Goal: Task Accomplishment & Management: Complete application form

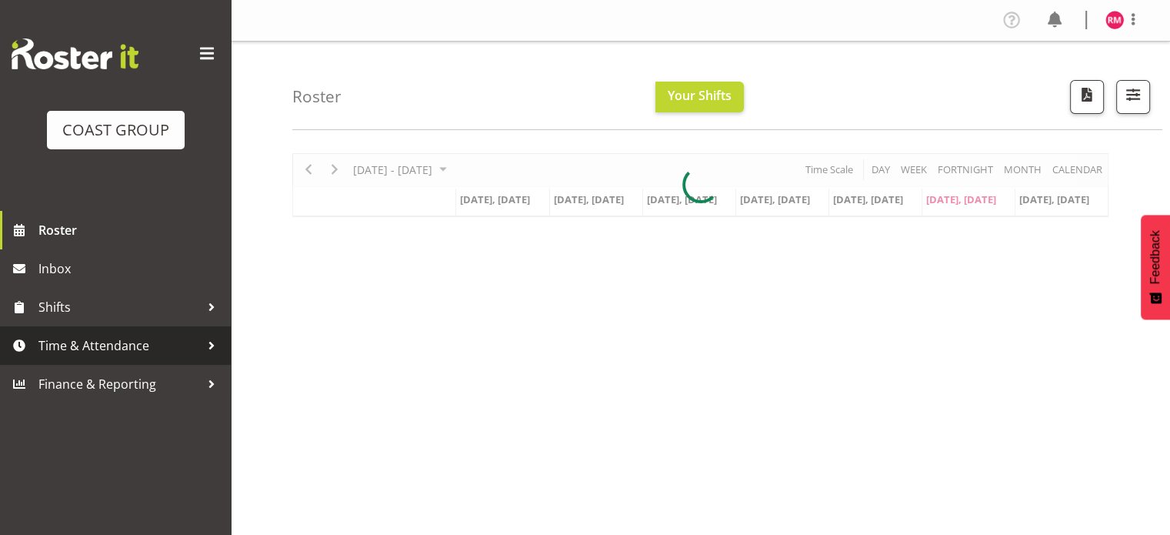
click at [134, 348] on span "Time & Attendance" at bounding box center [119, 345] width 162 height 23
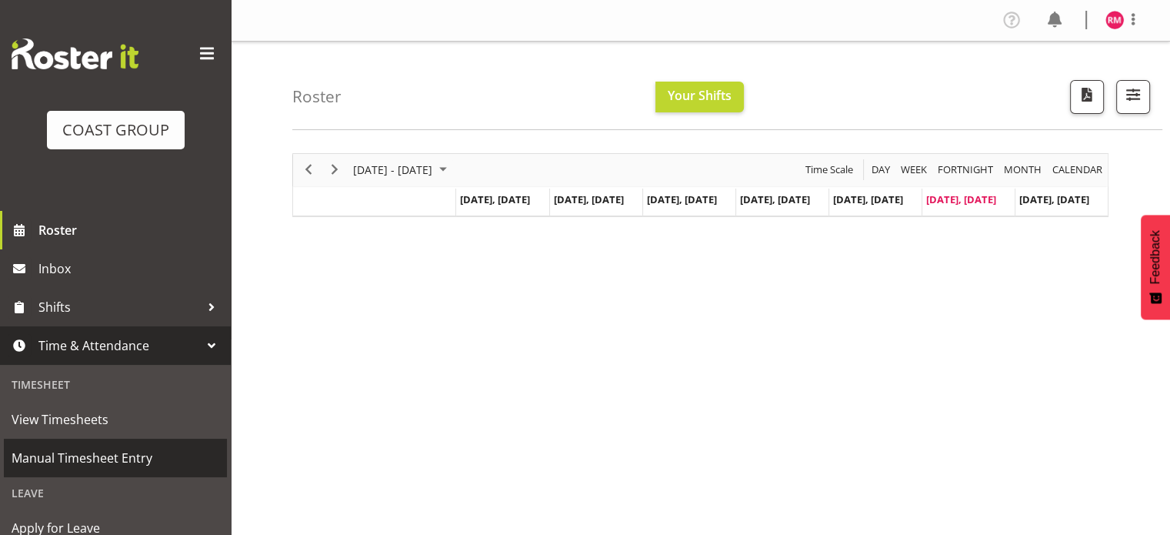
drag, startPoint x: 126, startPoint y: 465, endPoint x: 216, endPoint y: 427, distance: 97.9
click at [126, 465] on span "Manual Timesheet Entry" at bounding box center [116, 457] width 208 height 23
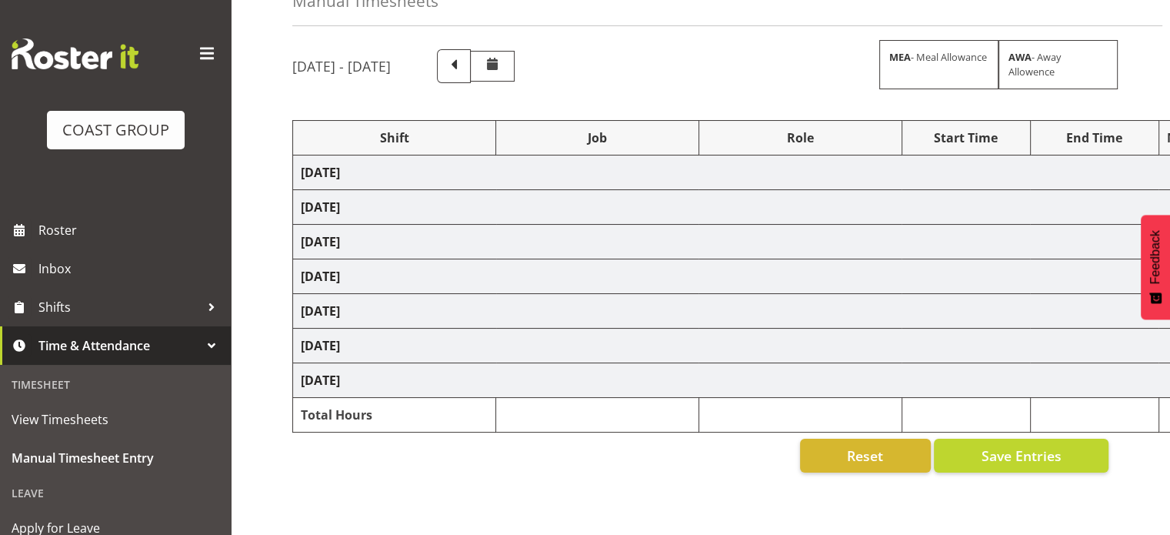
select select "62215"
select select "9476"
select select "62215"
select select "9476"
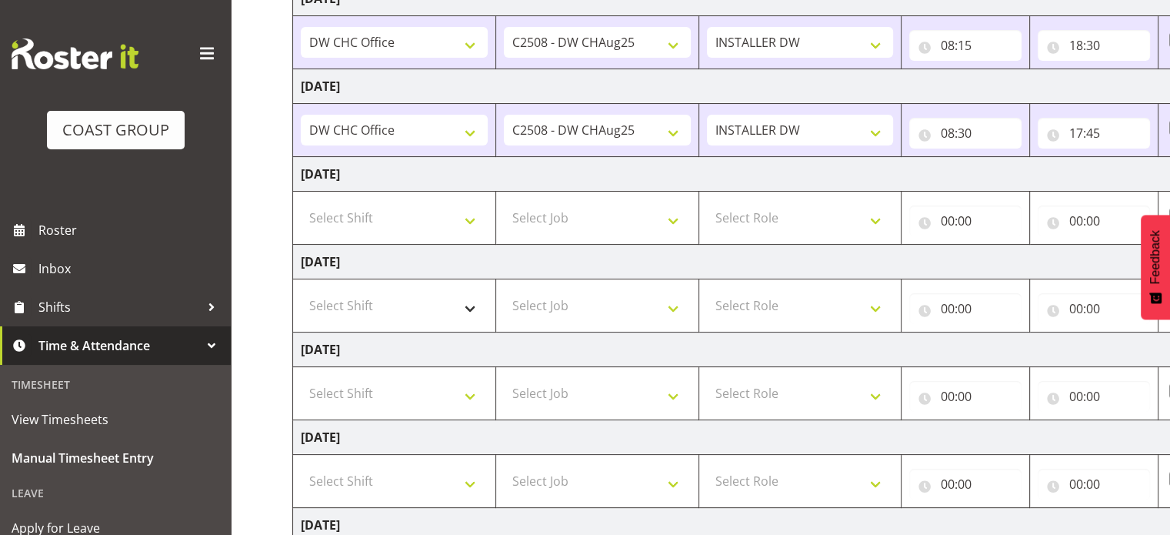
scroll to position [308, 0]
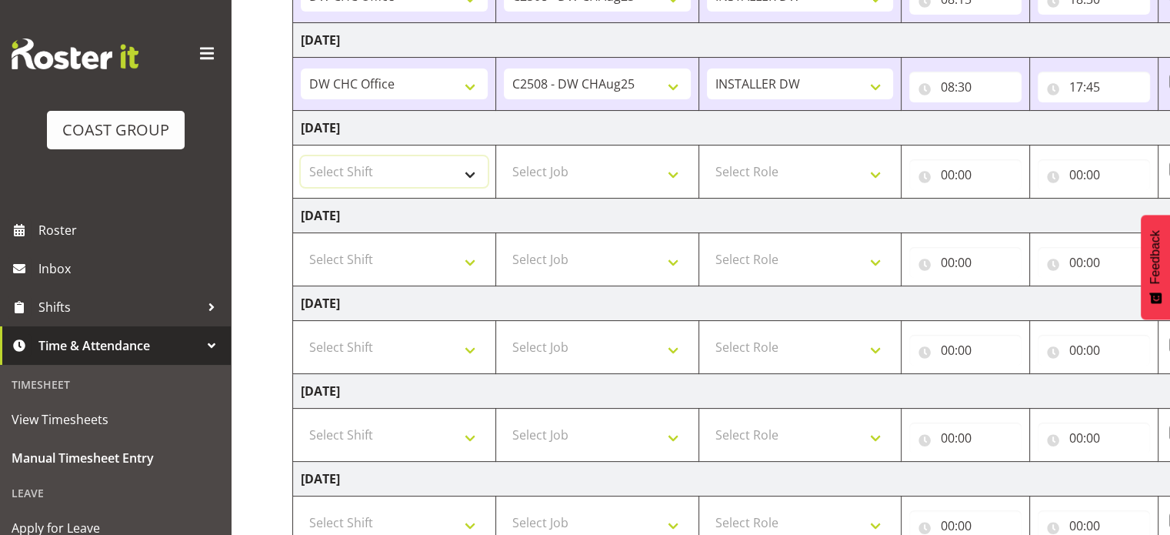
click at [428, 181] on select "Select Shift CHC SIGN ADMIN (LEAVE ALONE, DONT MAKE INACTIVE) DW CHC ARK WORK D…" at bounding box center [394, 171] width 187 height 31
click at [301, 156] on select "Select Shift CHC SIGN ADMIN (LEAVE ALONE, DONT MAKE INACTIVE) DW CHC ARK WORK D…" at bounding box center [394, 171] width 187 height 31
click at [408, 159] on select "CHC SIGN ADMIN (LEAVE ALONE, DONT MAKE INACTIVE) DW CHC ARK WORK DW CHC Office …" at bounding box center [394, 171] width 187 height 31
select select "62215"
click at [301, 156] on select "CHC SIGN ADMIN (LEAVE ALONE, DONT MAKE INACTIVE) DW CHC ARK WORK DW CHC Office …" at bounding box center [394, 171] width 187 height 31
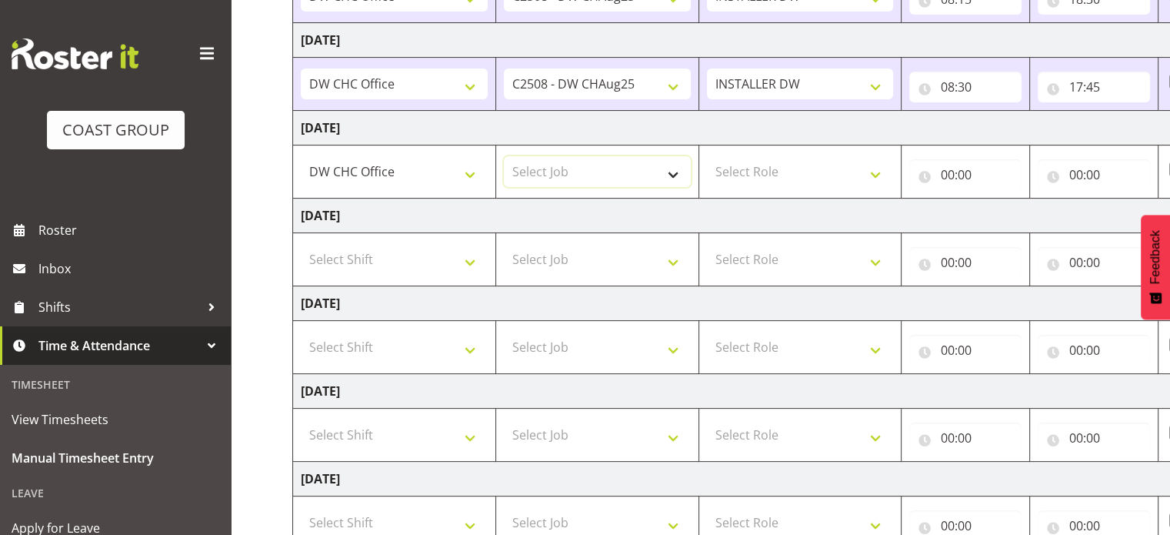
click at [635, 171] on select "Select Job 1 Carlton Events 1 Carlton Hamilton 1 Carlton Wellington 1 EHS WAREH…" at bounding box center [597, 171] width 187 height 31
select select "9476"
click at [504, 156] on select "Select Job 1 Carlton Events 1 Carlton Hamilton 1 Carlton Wellington 1 EHS WAREH…" at bounding box center [597, 171] width 187 height 31
click at [788, 184] on select "Select Role INSTALLER DW" at bounding box center [800, 171] width 187 height 31
select select "219"
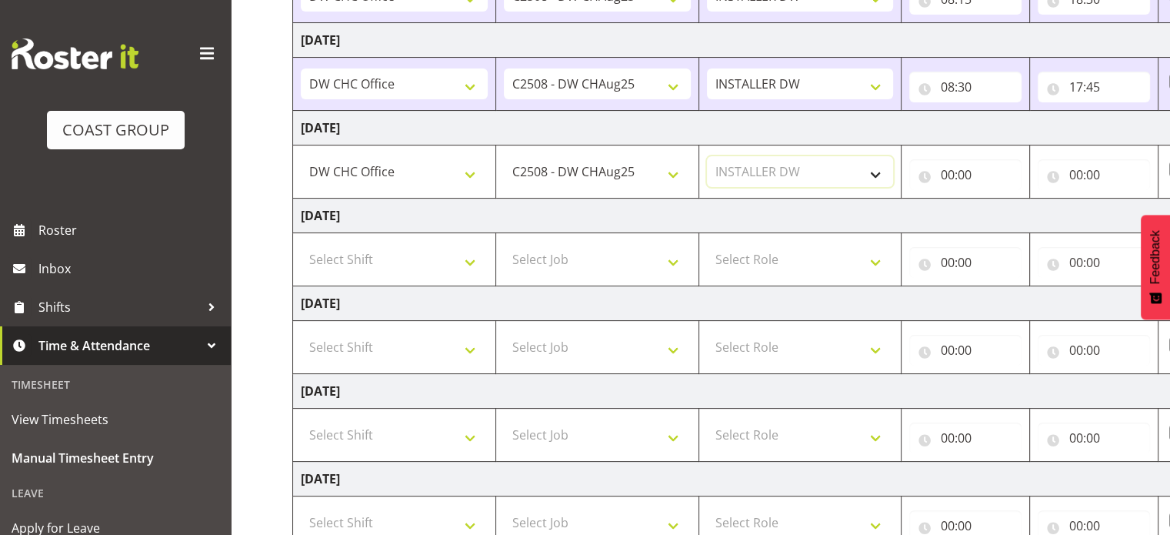
click at [707, 156] on select "Select Role INSTALLER DW" at bounding box center [800, 171] width 187 height 31
click at [971, 165] on input "00:00" at bounding box center [965, 174] width 112 height 31
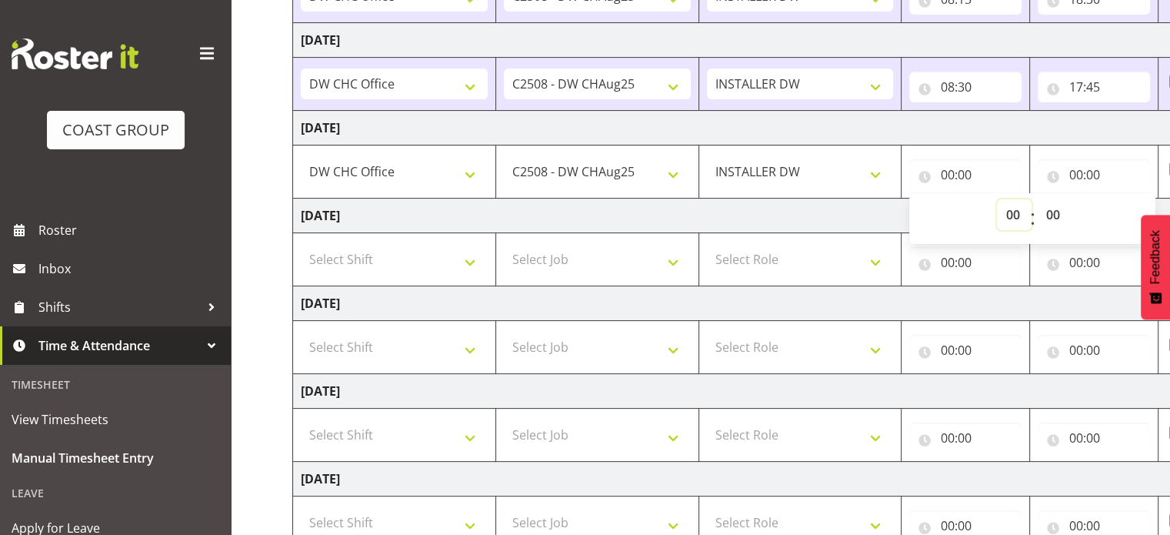
click at [1018, 217] on select "00 01 02 03 04 05 06 07 08 09 10 11 12 13 14 15 16 17 18 19 20 21 22 23" at bounding box center [1014, 214] width 35 height 31
select select "8"
click at [997, 199] on select "00 01 02 03 04 05 06 07 08 09 10 11 12 13 14 15 16 17 18 19 20 21 22 23" at bounding box center [1014, 214] width 35 height 31
type input "08:00"
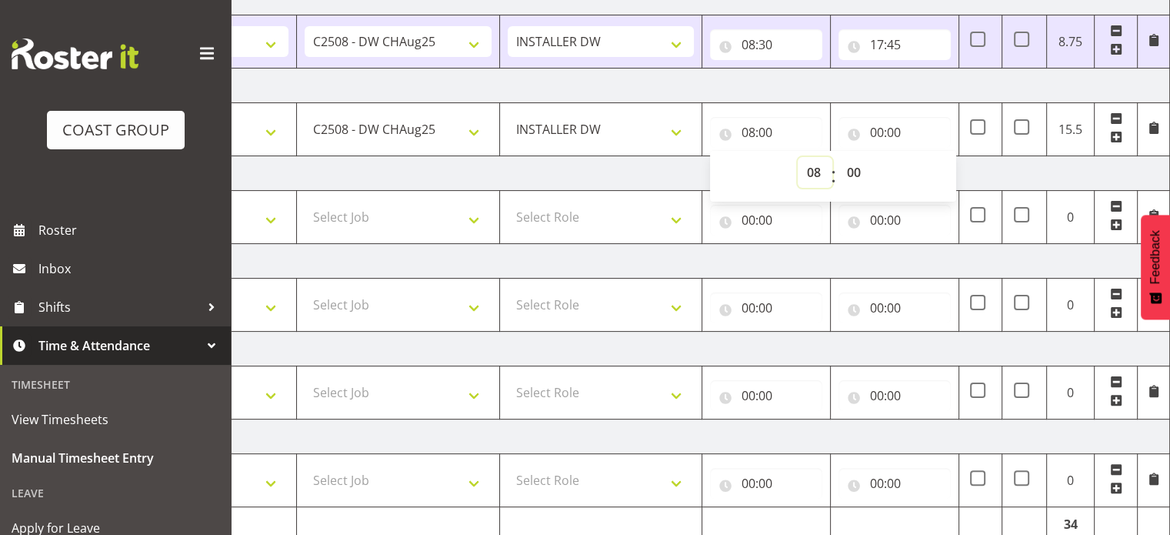
scroll to position [263, 0]
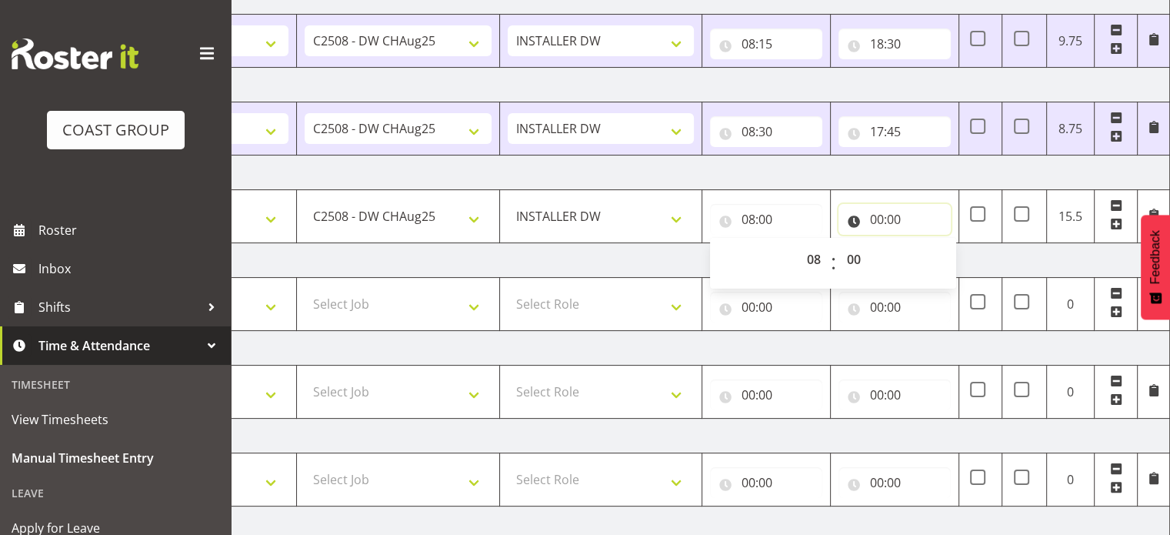
drag, startPoint x: 885, startPoint y: 205, endPoint x: 927, endPoint y: 249, distance: 60.9
click at [886, 205] on input "00:00" at bounding box center [894, 219] width 112 height 31
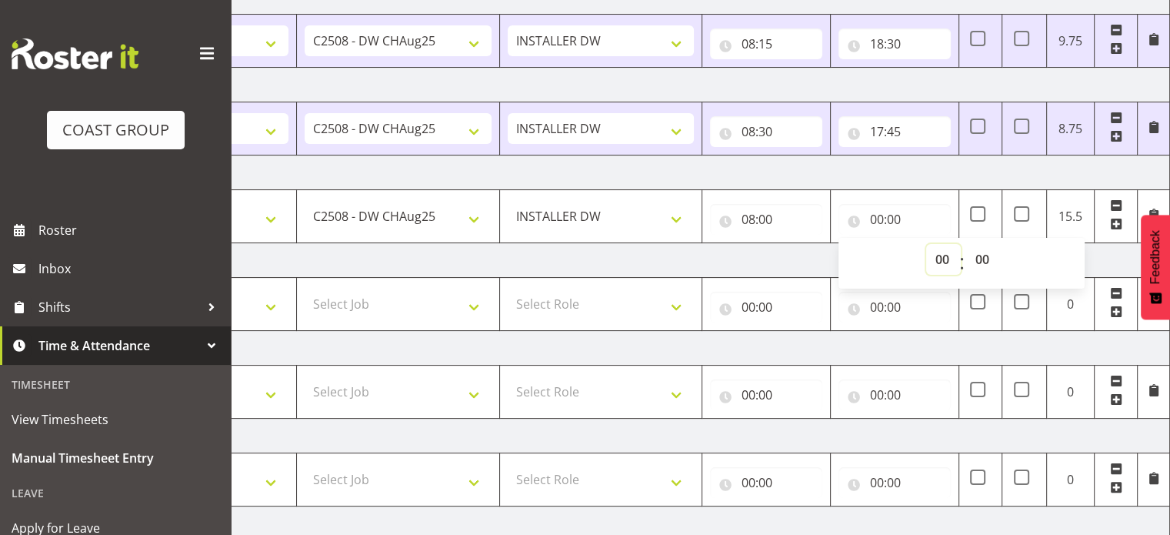
click at [935, 264] on select "00 01 02 03 04 05 06 07 08 09 10 11 12 13 14 15 16 17 18 19 20 21 22 23" at bounding box center [943, 259] width 35 height 31
select select "16"
click at [926, 244] on select "00 01 02 03 04 05 06 07 08 09 10 11 12 13 14 15 16 17 18 19 20 21 22 23" at bounding box center [943, 259] width 35 height 31
type input "16:00"
click at [985, 261] on select "00 01 02 03 04 05 06 07 08 09 10 11 12 13 14 15 16 17 18 19 20 21 22 23 24 25 2…" at bounding box center [983, 259] width 35 height 31
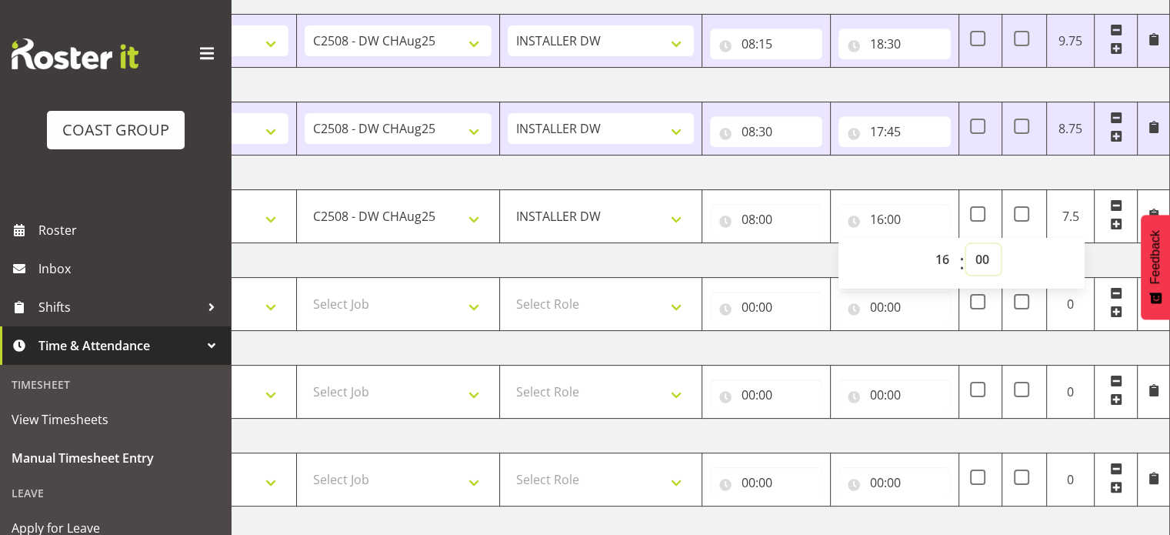
select select "30"
click at [966, 244] on select "00 01 02 03 04 05 06 07 08 09 10 11 12 13 14 15 16 17 18 19 20 21 22 23 24 25 2…" at bounding box center [983, 259] width 35 height 31
type input "16:30"
click at [1005, 172] on td "Friday 22nd August 2025" at bounding box center [632, 172] width 1076 height 35
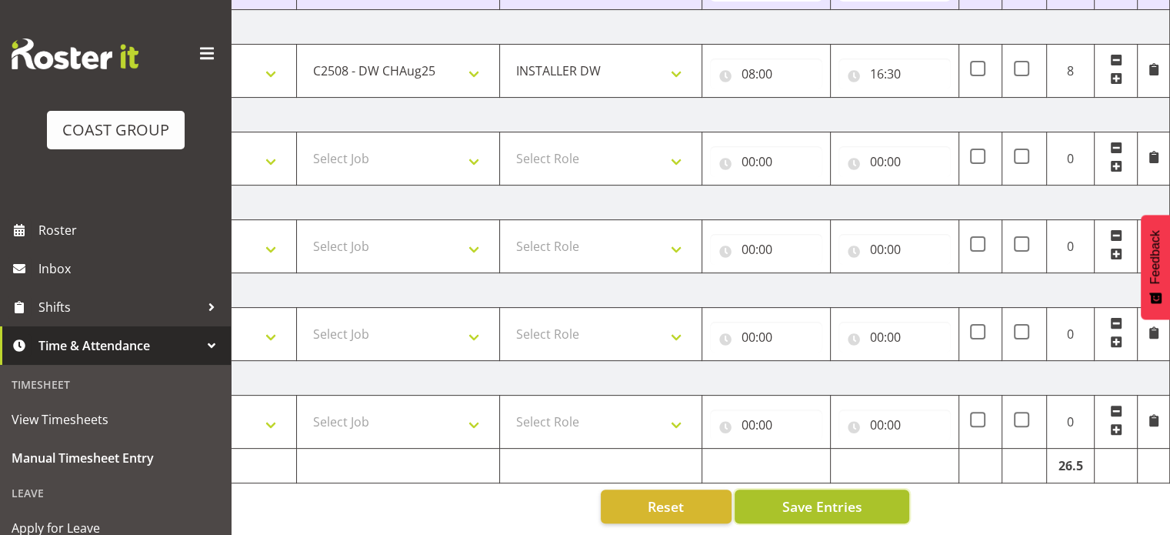
click at [884, 508] on button "Save Entries" at bounding box center [822, 506] width 175 height 34
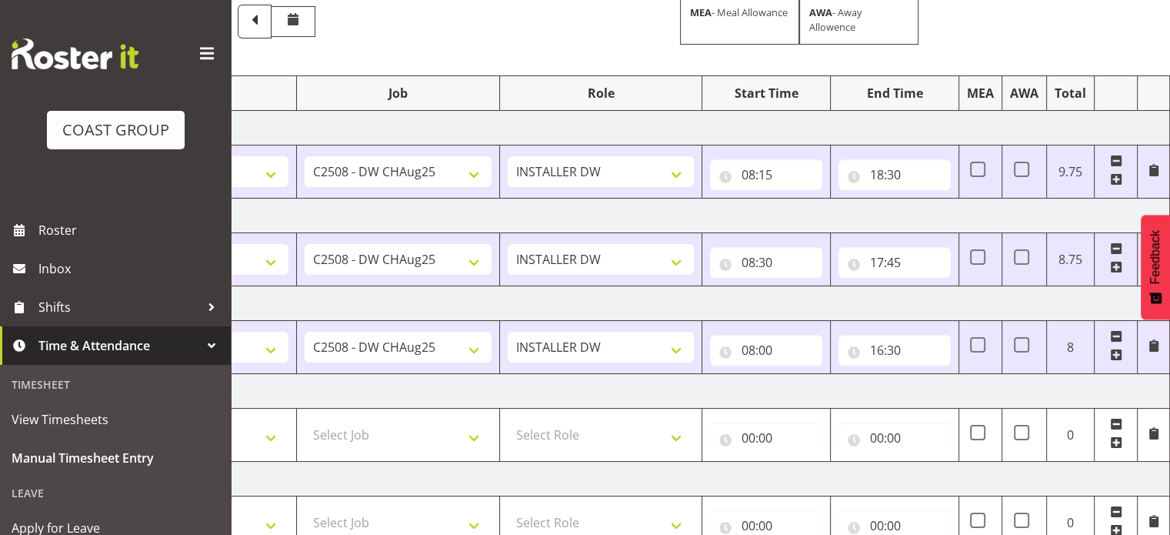
scroll to position [231, 0]
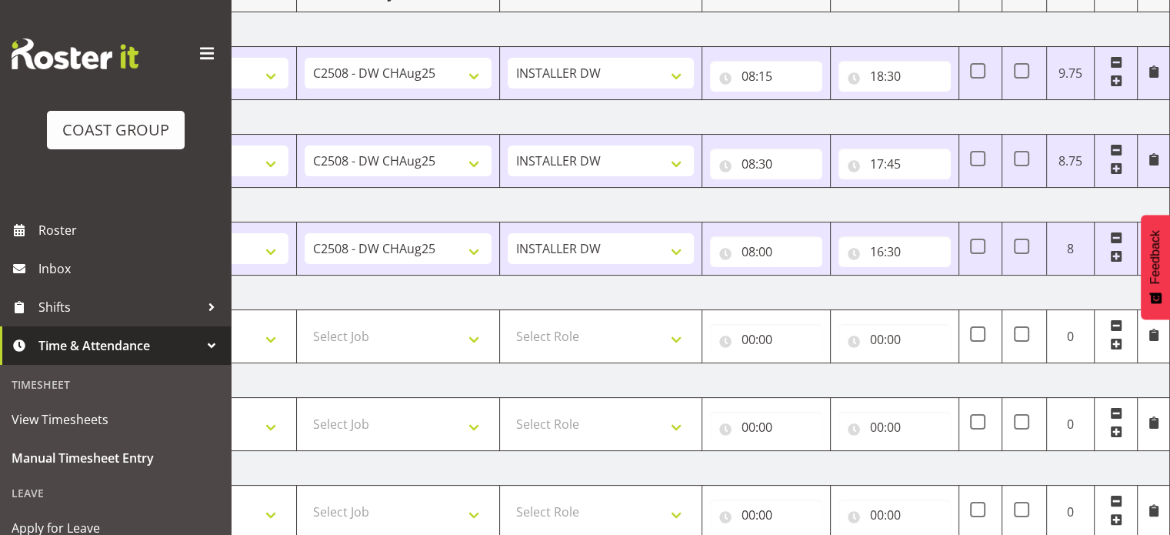
click at [885, 282] on td "Saturday 23rd August 2025" at bounding box center [632, 292] width 1076 height 35
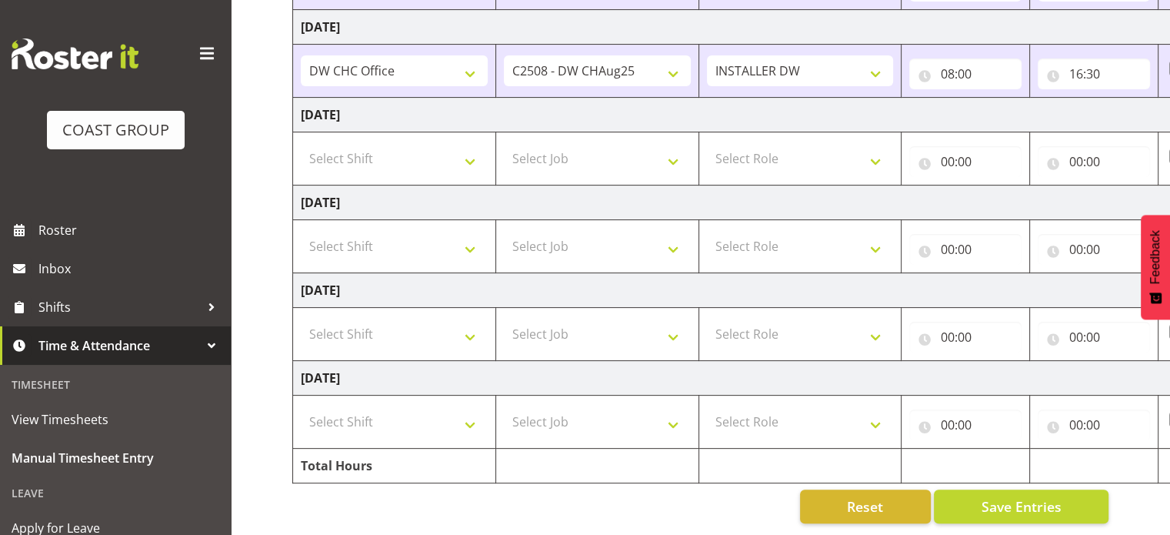
scroll to position [0, 199]
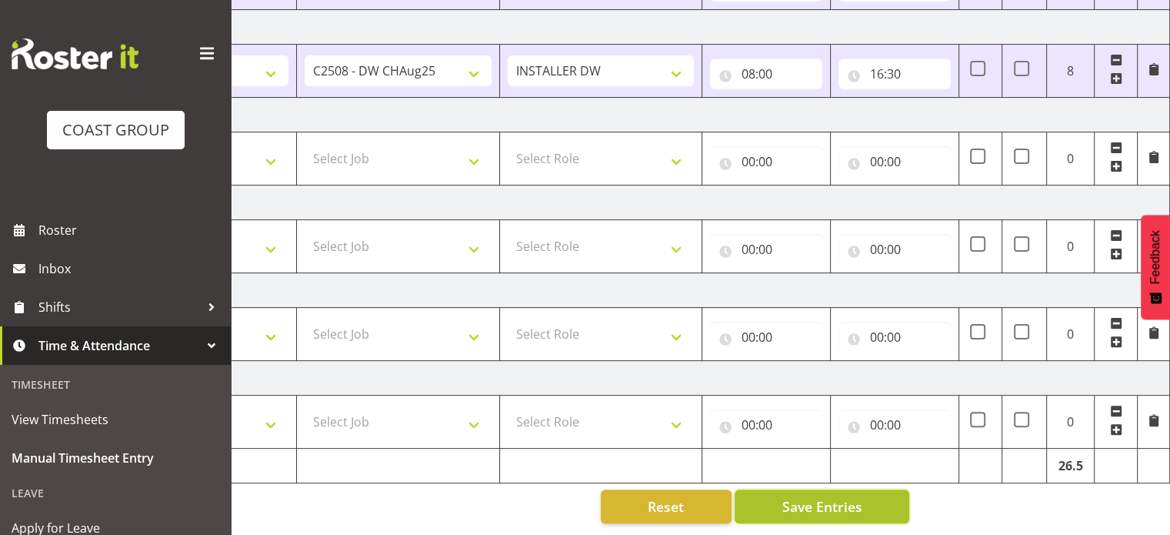
click at [858, 496] on span "Save Entries" at bounding box center [822, 506] width 80 height 20
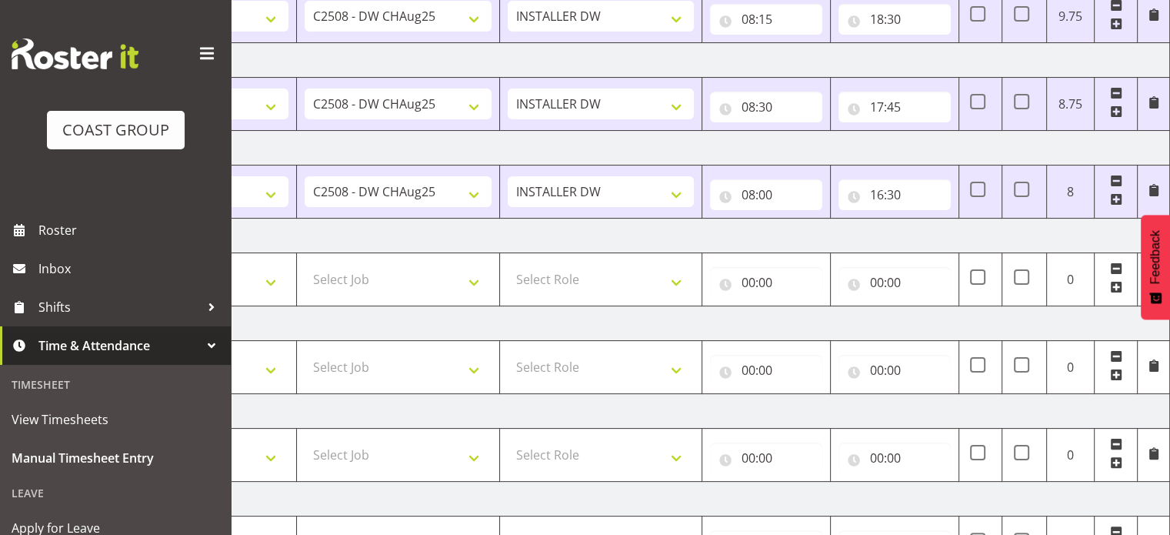
scroll to position [417, 0]
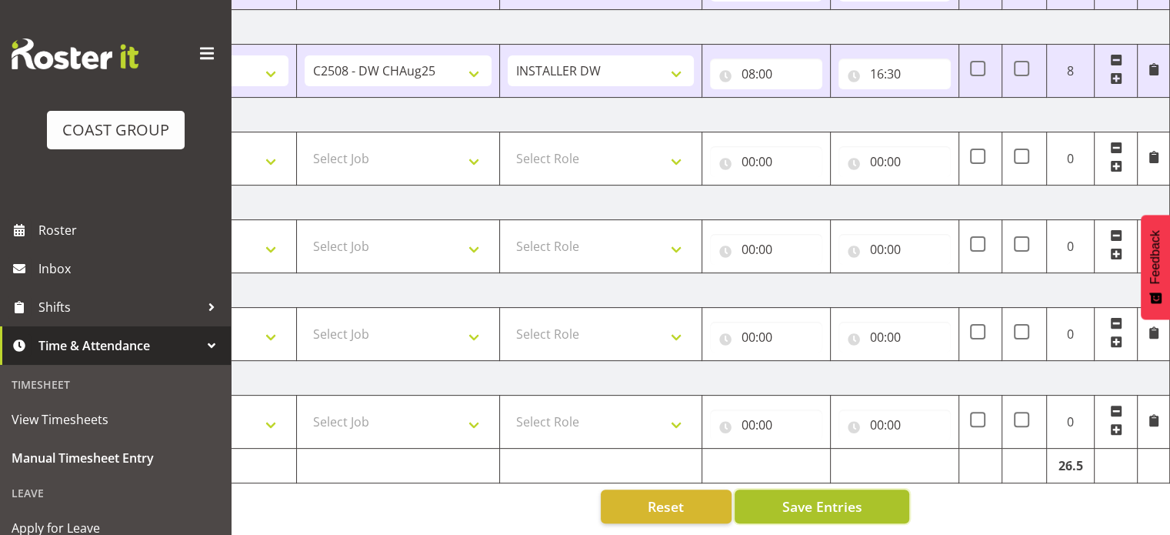
click at [850, 496] on span "Save Entries" at bounding box center [822, 506] width 80 height 20
